Goal: Find specific page/section: Find specific page/section

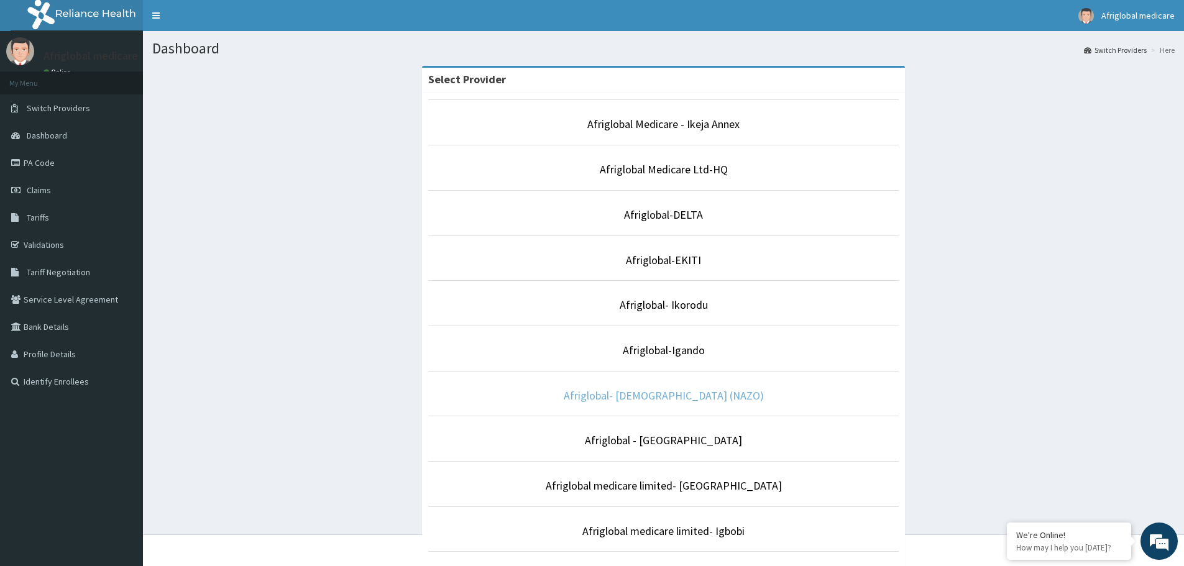
click at [675, 397] on link "Afriglobal- [DEMOGRAPHIC_DATA] (NAZO)" at bounding box center [664, 396] width 200 height 14
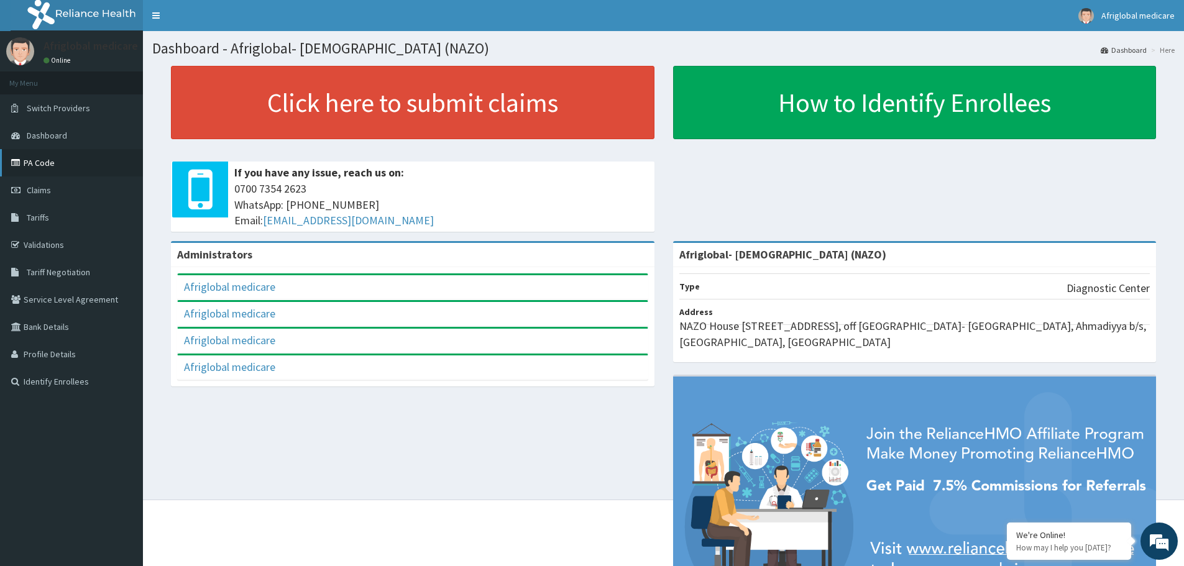
click at [36, 164] on link "PA Code" at bounding box center [71, 162] width 143 height 27
